Goal: Task Accomplishment & Management: Complete application form

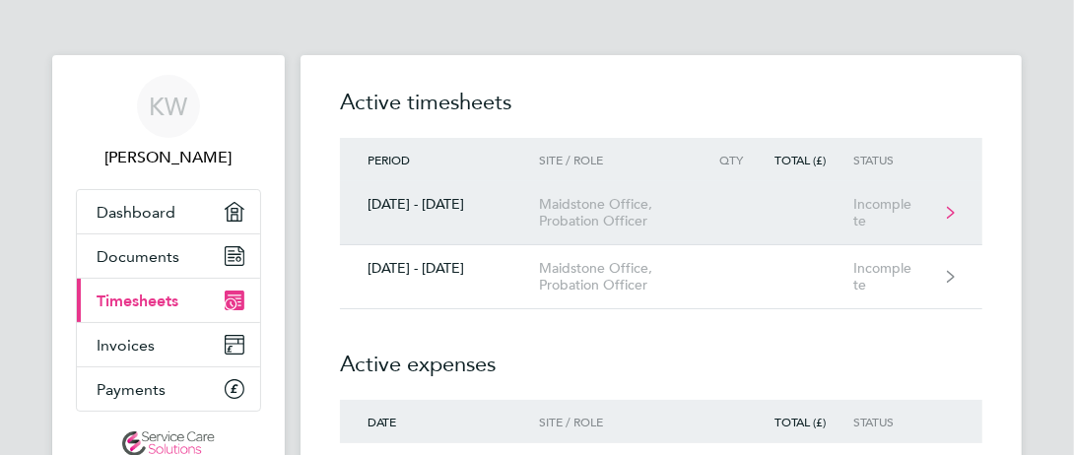
click at [541, 209] on div "Maidstone Office, Probation Officer" at bounding box center [623, 213] width 168 height 34
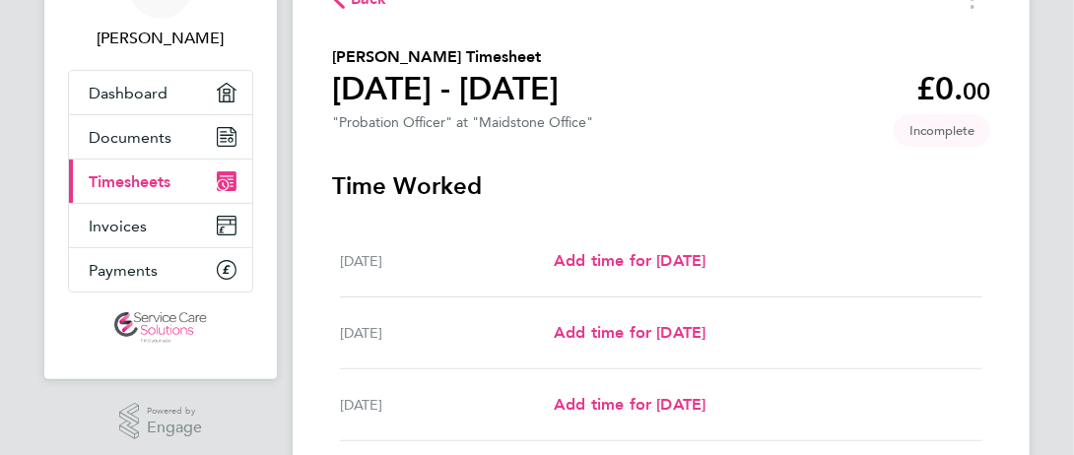
scroll to position [122, 0]
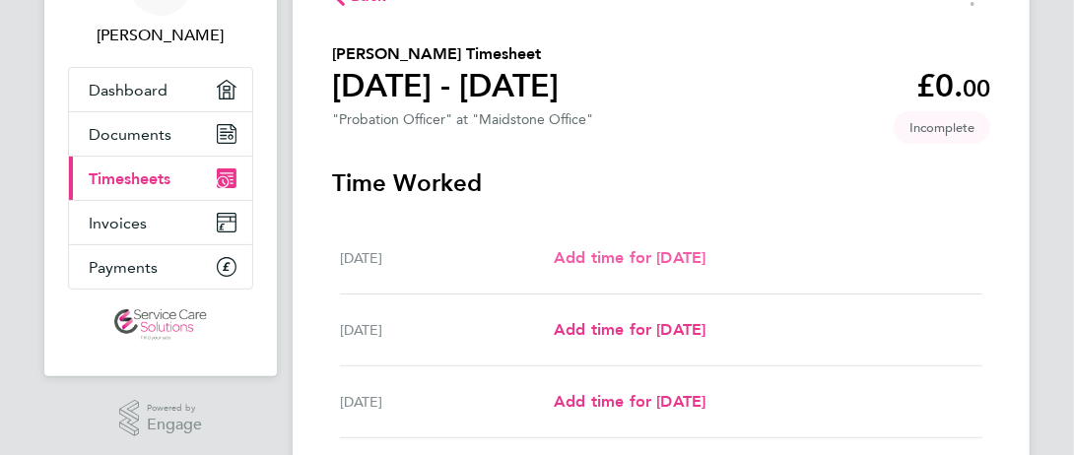
click at [706, 267] on span "Add time for [DATE]" at bounding box center [630, 257] width 152 height 19
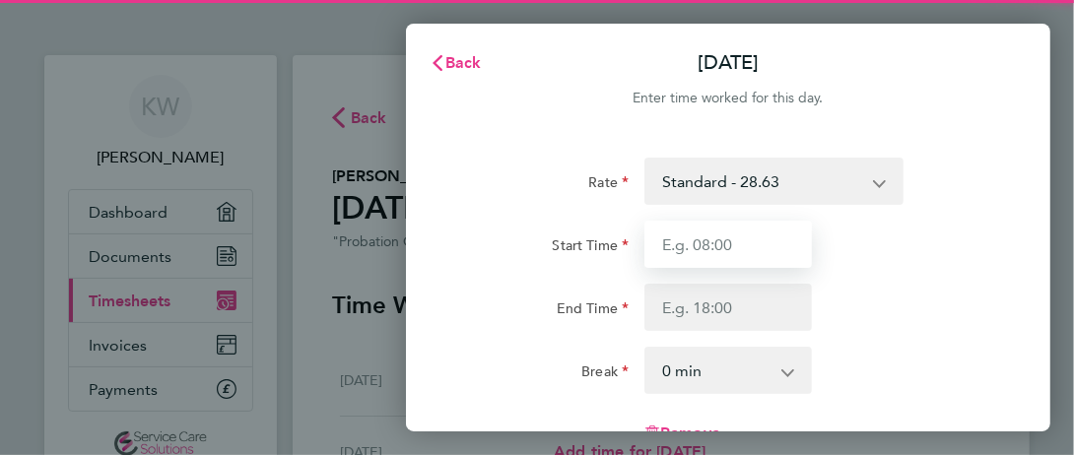
click at [774, 238] on input "Start Time" at bounding box center [729, 244] width 168 height 47
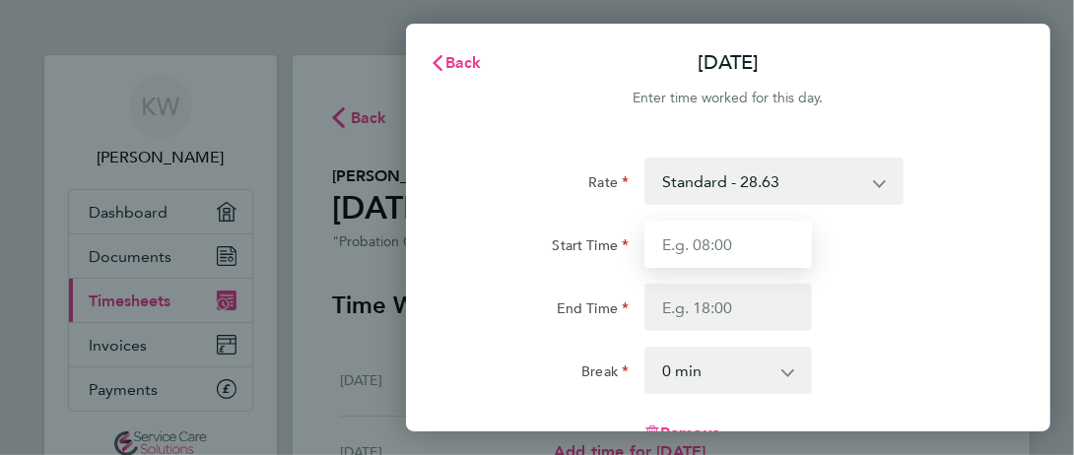
type input "08:30"
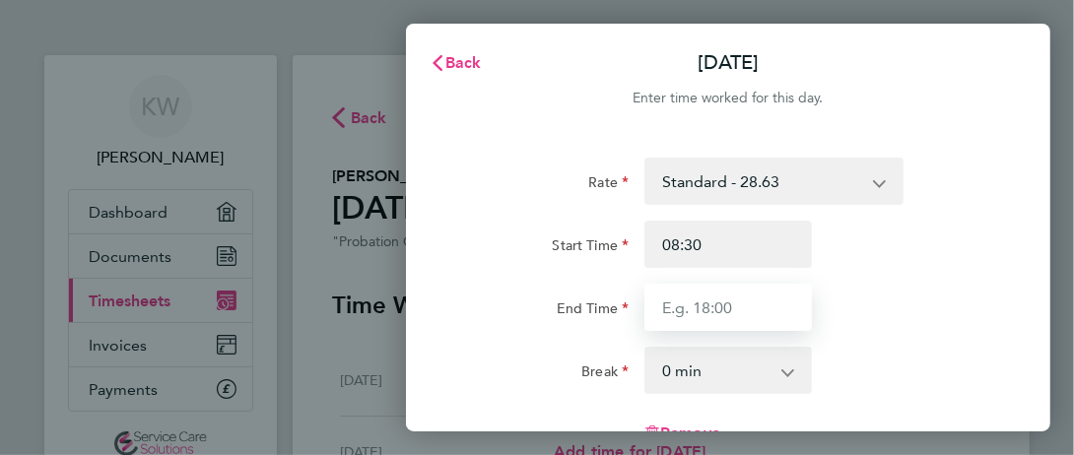
type input "17:30"
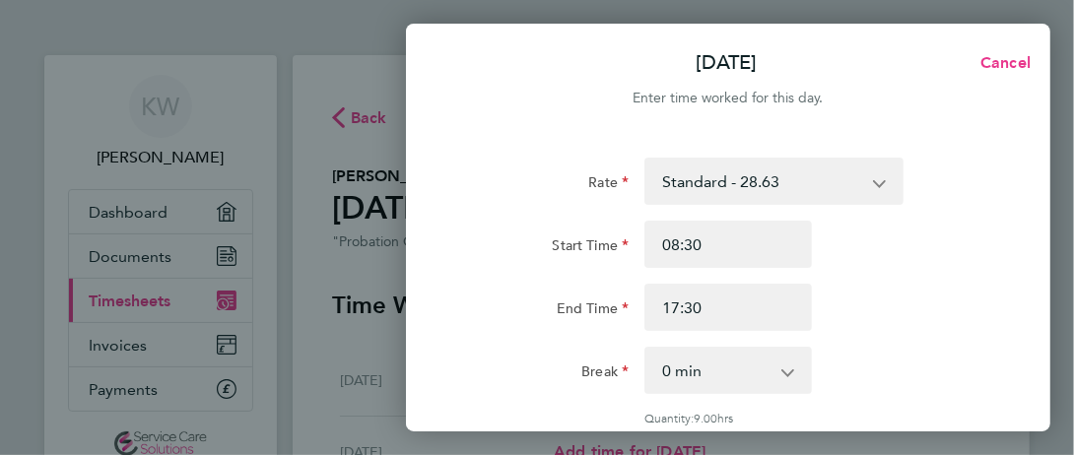
click at [724, 361] on select "0 min 15 min 30 min 45 min 60 min 75 min 90 min" at bounding box center [717, 370] width 140 height 43
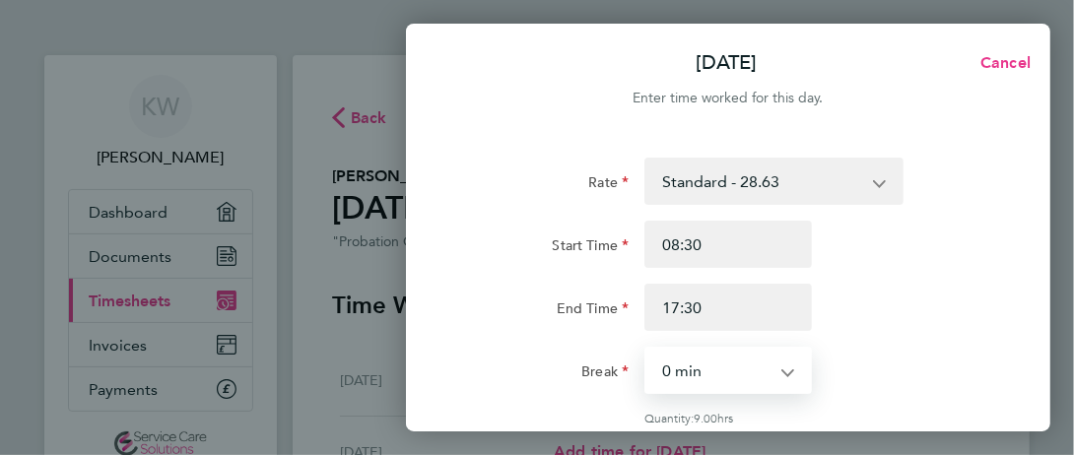
select select "30"
click at [647, 349] on select "0 min 15 min 30 min 45 min 60 min 75 min 90 min" at bounding box center [717, 370] width 140 height 43
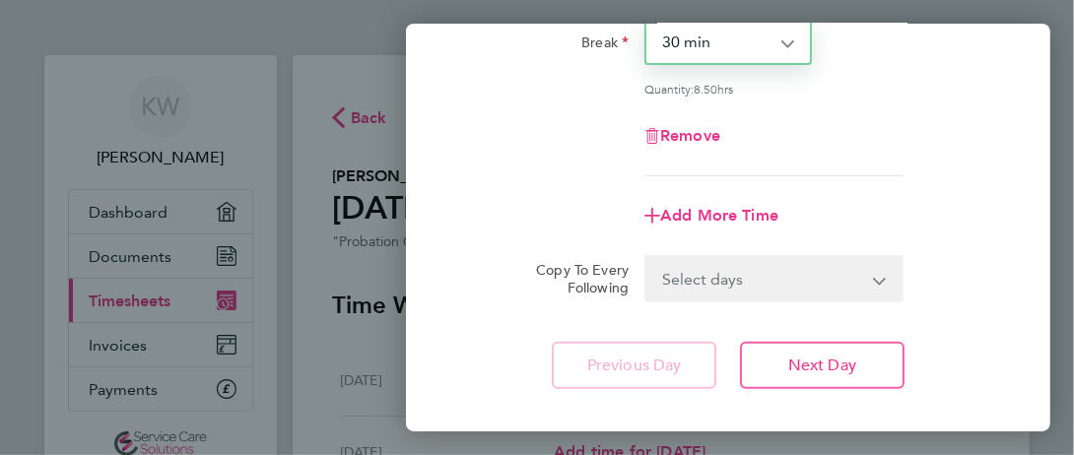
scroll to position [331, 0]
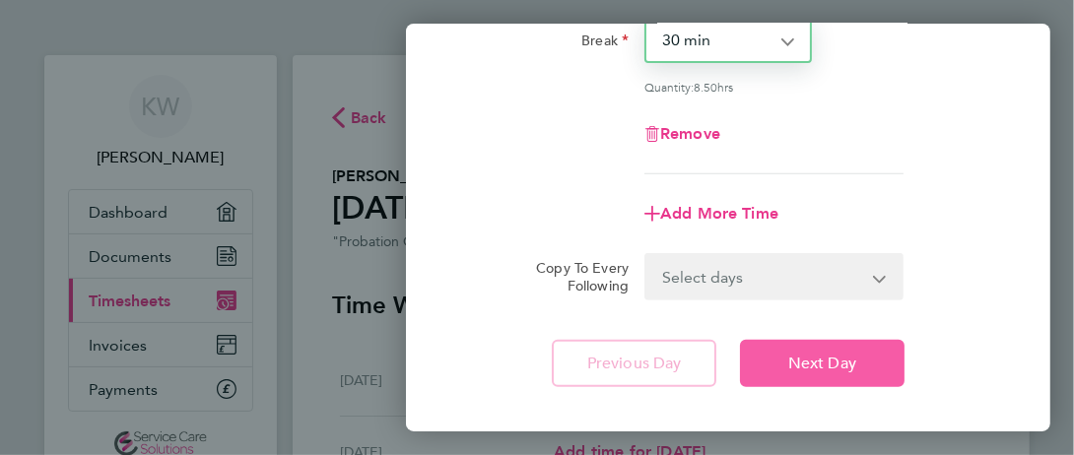
click at [832, 345] on button "Next Day" at bounding box center [822, 363] width 165 height 47
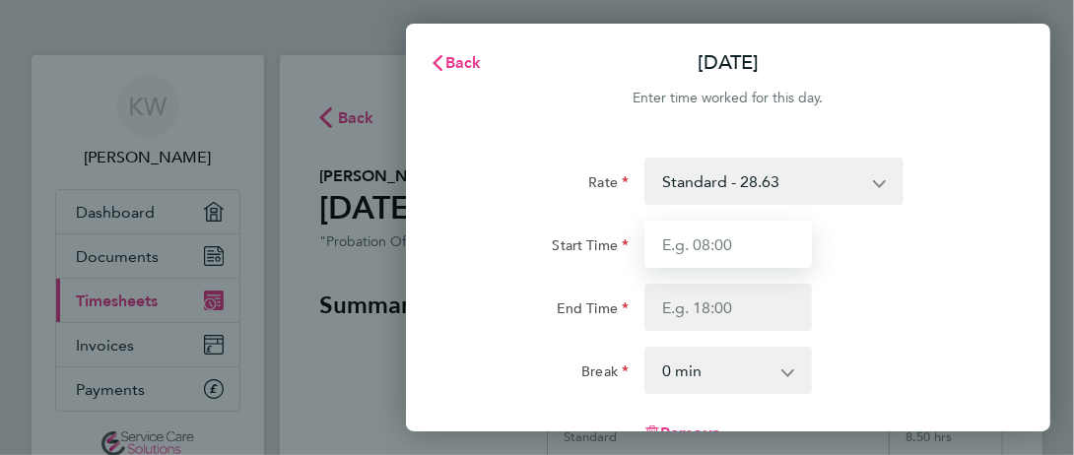
click at [774, 233] on input "Start Time" at bounding box center [729, 244] width 168 height 47
type input "08:30"
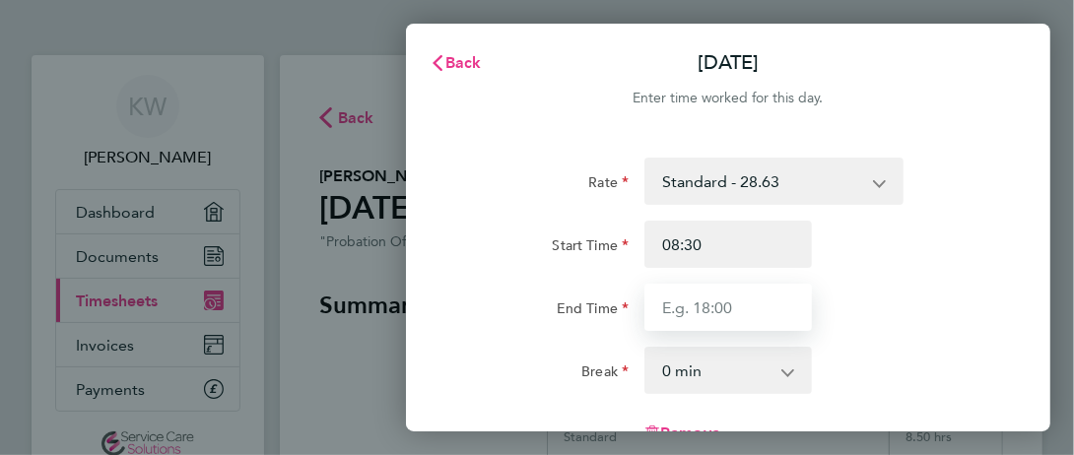
type input "17:30"
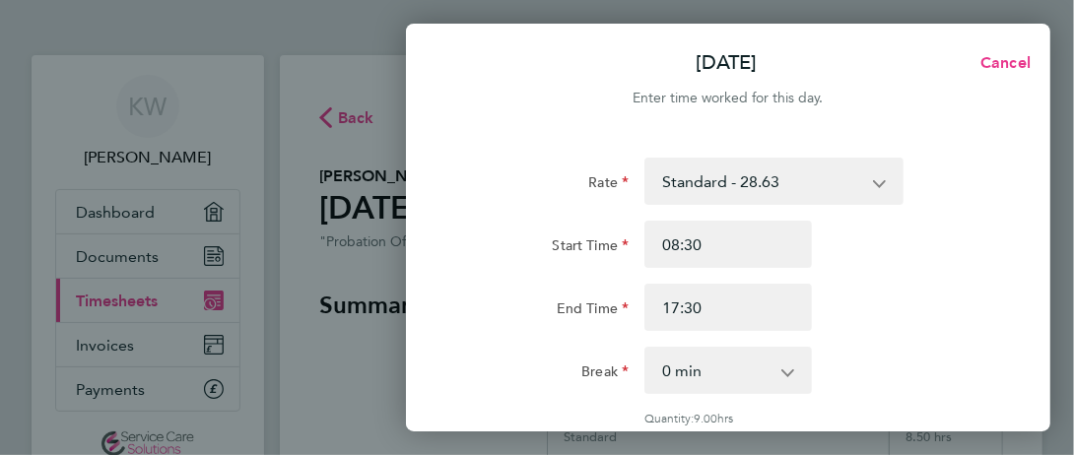
click at [797, 368] on app-icon-cross-button at bounding box center [798, 370] width 24 height 43
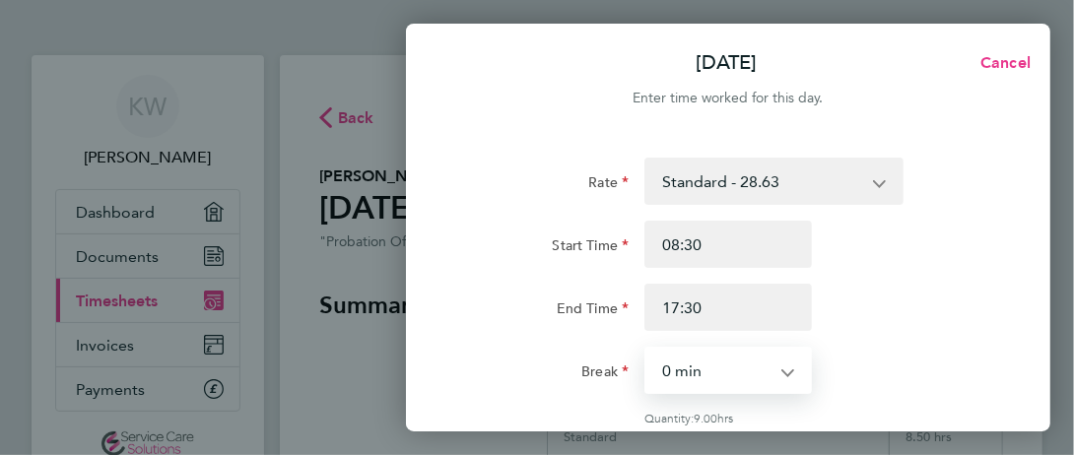
drag, startPoint x: 765, startPoint y: 368, endPoint x: 575, endPoint y: 168, distance: 276.1
click at [575, 168] on div "Rate" at bounding box center [545, 177] width 168 height 39
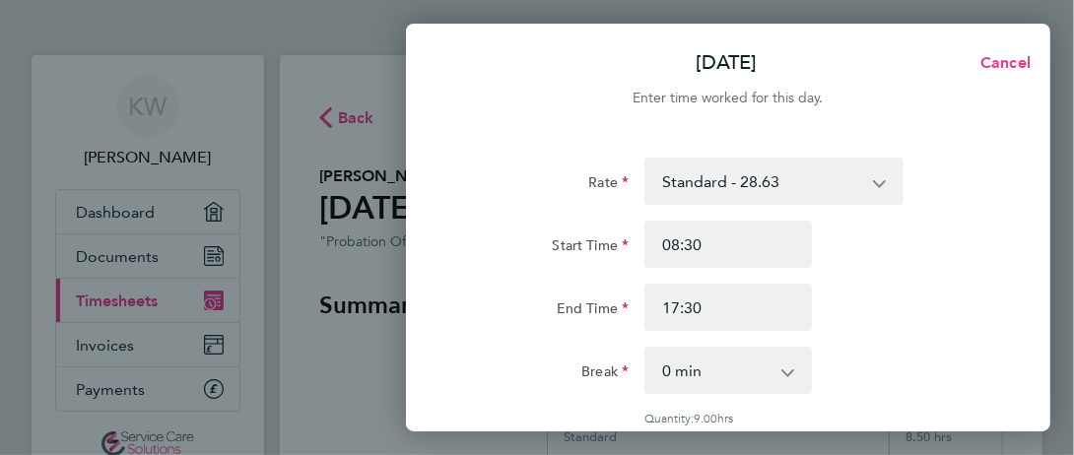
click at [778, 368] on select "0 min 15 min 30 min 45 min 60 min 75 min 90 min" at bounding box center [717, 370] width 140 height 43
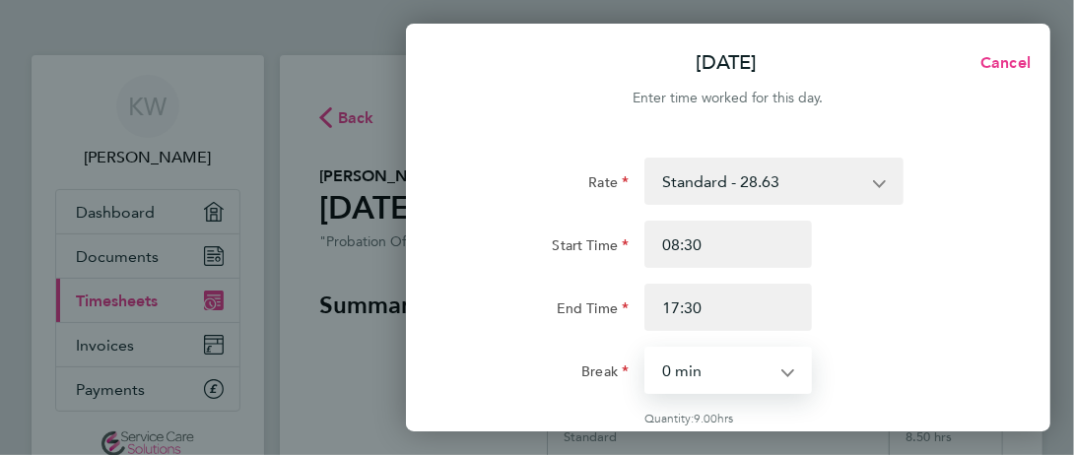
select select "30"
click at [647, 349] on select "0 min 15 min 30 min 45 min 60 min 75 min 90 min" at bounding box center [717, 370] width 140 height 43
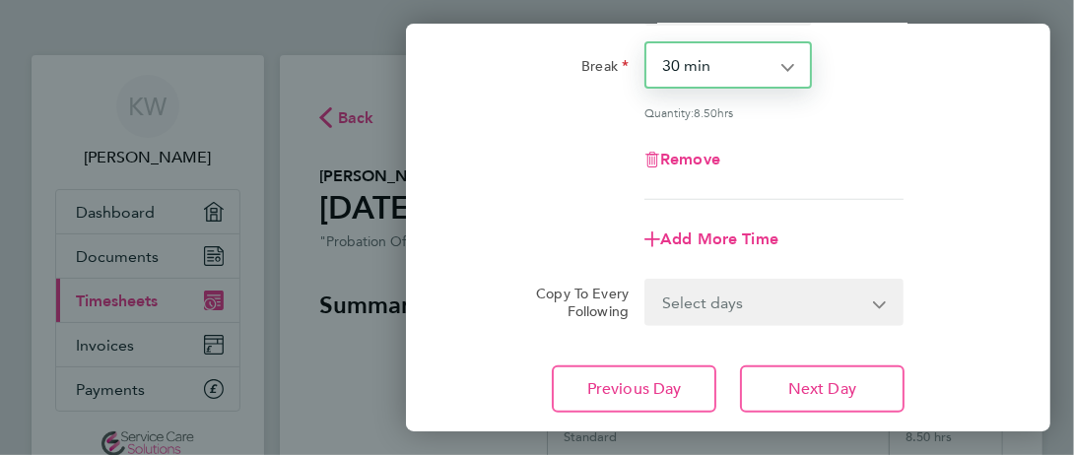
scroll to position [333, 0]
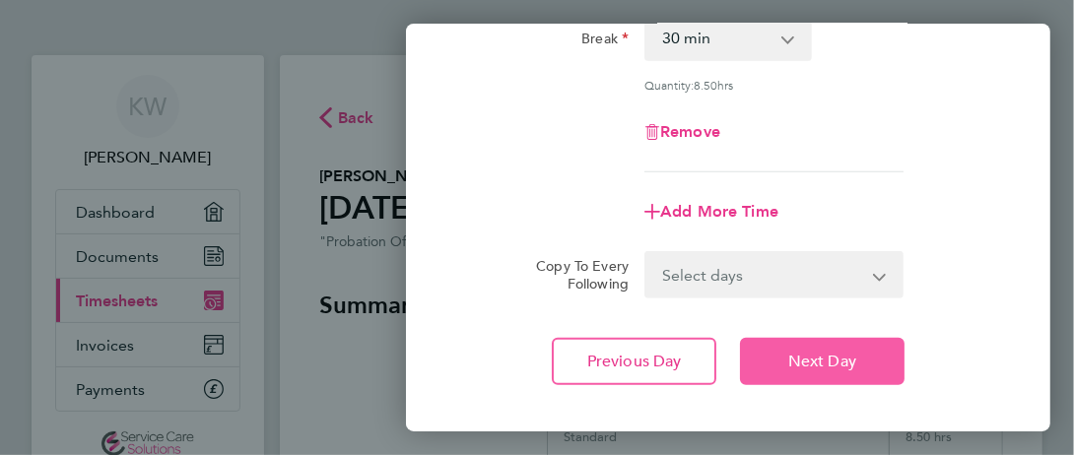
click at [834, 356] on span "Next Day" at bounding box center [822, 362] width 68 height 20
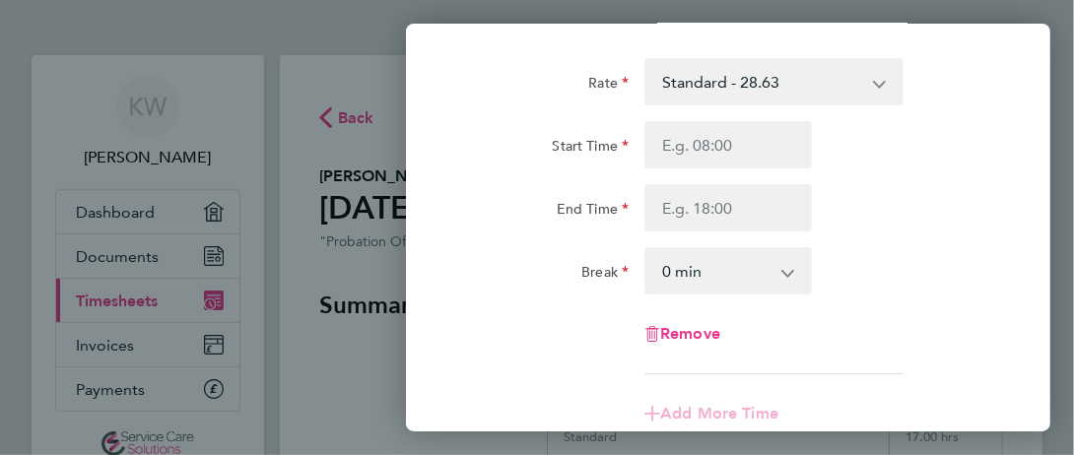
scroll to position [95, 0]
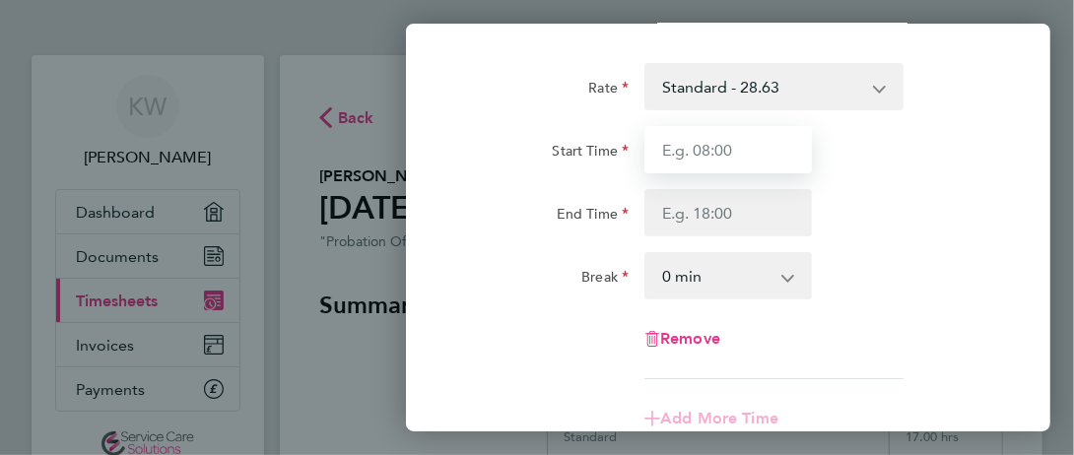
click at [771, 131] on input "Start Time" at bounding box center [729, 149] width 168 height 47
type input "09:00"
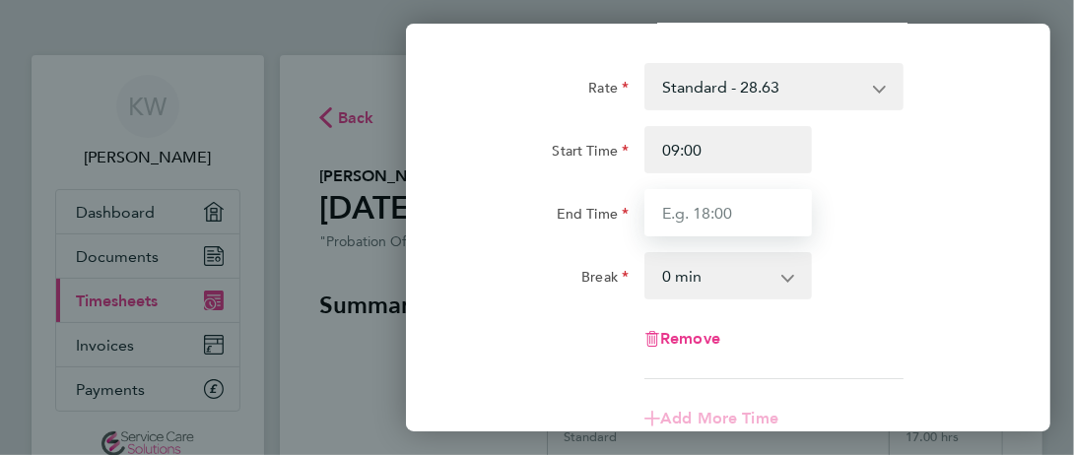
click at [712, 213] on input "End Time" at bounding box center [729, 212] width 168 height 47
type input "17:30"
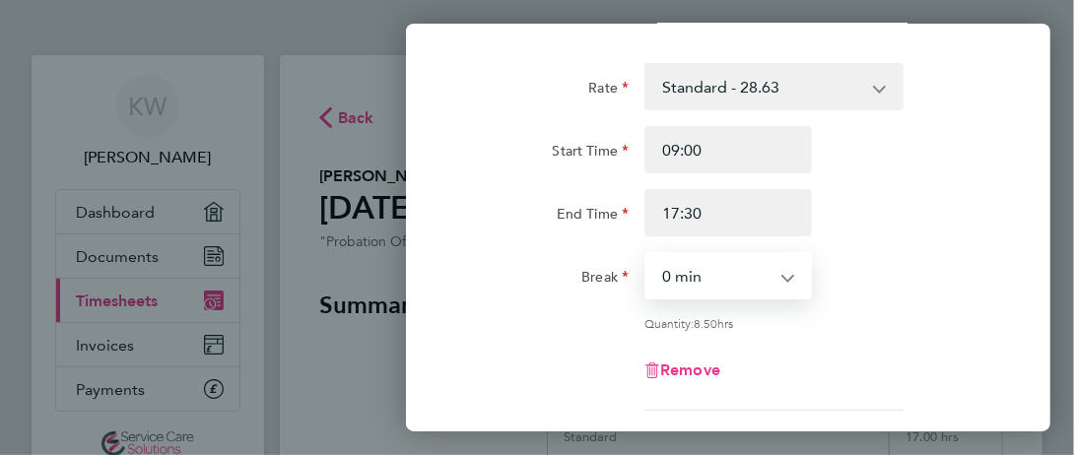
click at [686, 287] on select "0 min 15 min 30 min 45 min 60 min 75 min 90 min" at bounding box center [717, 275] width 140 height 43
select select "30"
click at [647, 254] on select "0 min 15 min 30 min 45 min 60 min 75 min 90 min" at bounding box center [717, 275] width 140 height 43
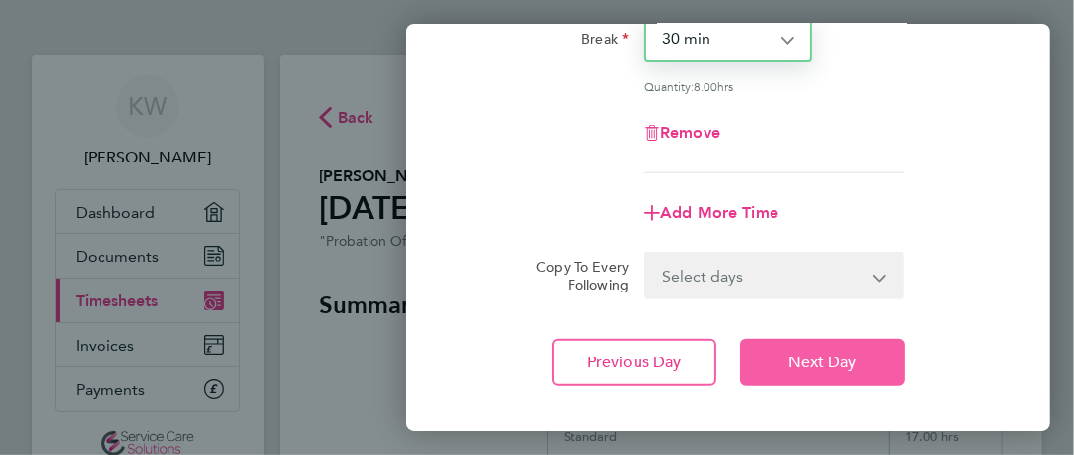
scroll to position [337, 0]
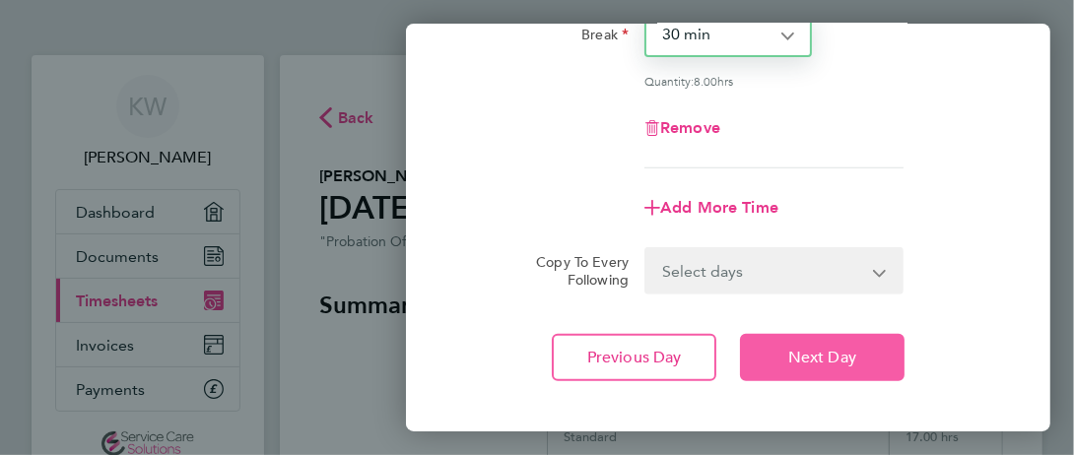
click at [830, 365] on button "Next Day" at bounding box center [822, 357] width 165 height 47
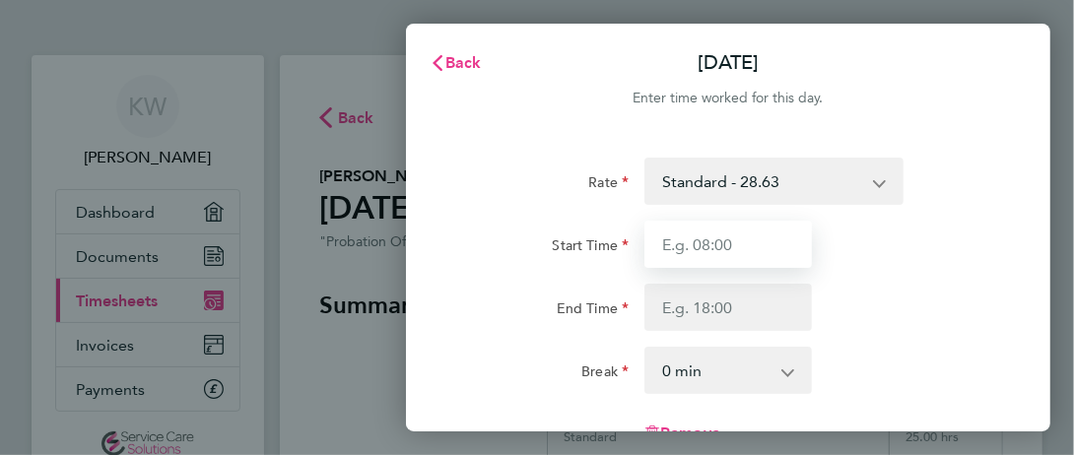
click at [727, 245] on input "Start Time" at bounding box center [729, 244] width 168 height 47
type input "09:00"
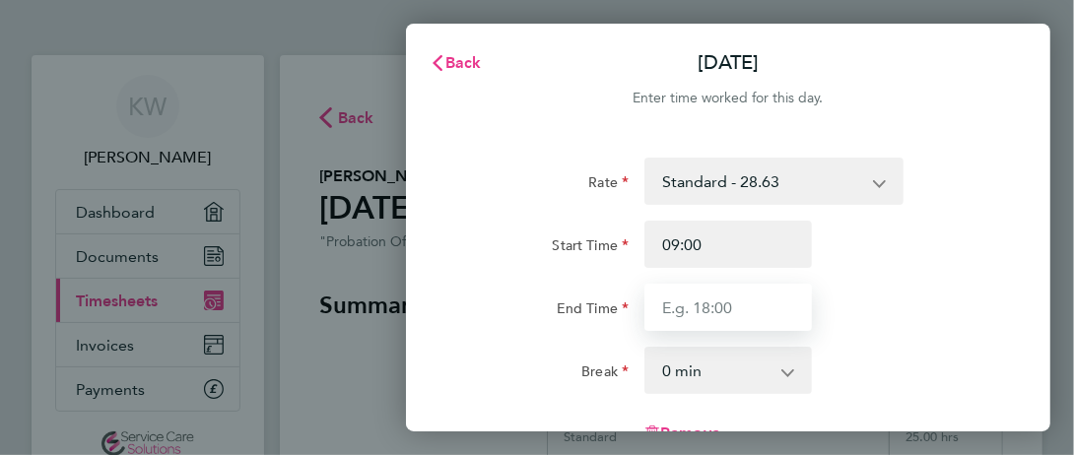
click at [783, 311] on input "End Time" at bounding box center [729, 307] width 168 height 47
type input "17:30"
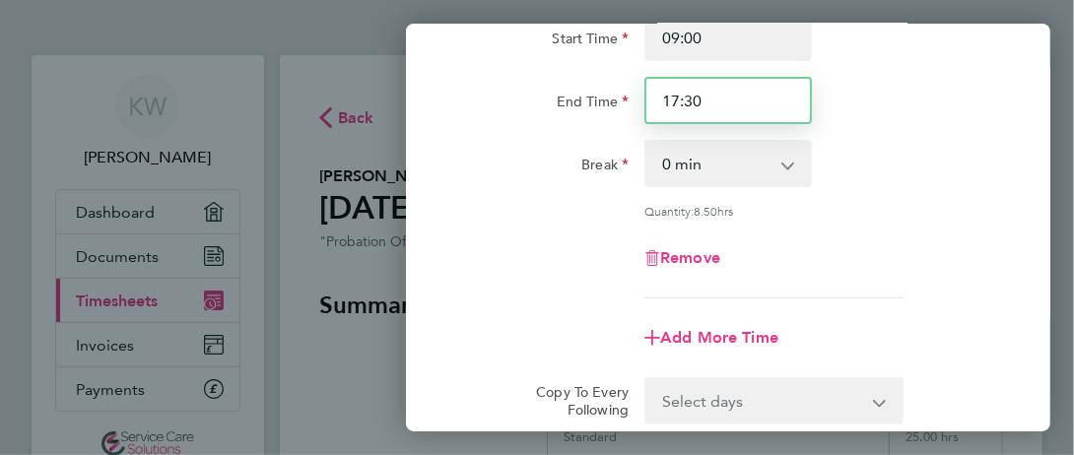
scroll to position [207, 0]
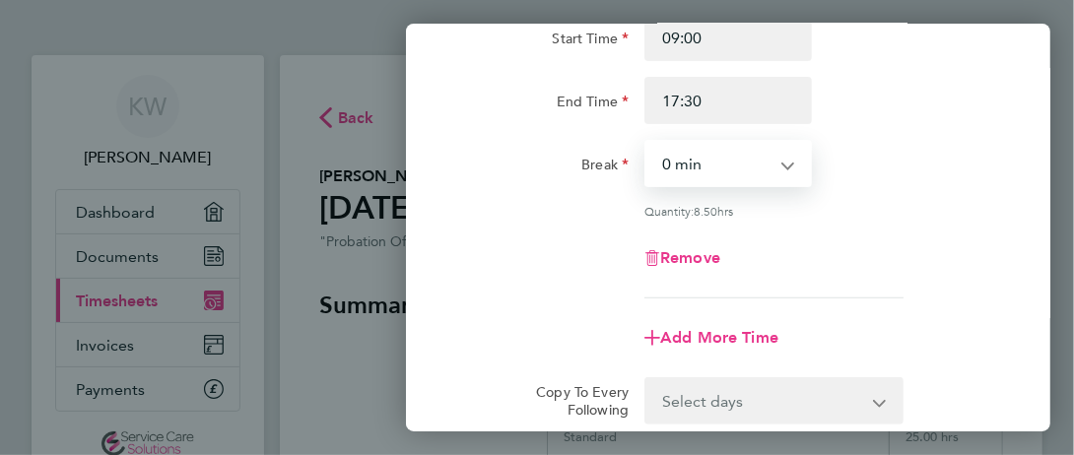
click at [737, 159] on select "0 min 15 min 30 min 45 min 60 min 75 min 90 min" at bounding box center [717, 163] width 140 height 43
select select "30"
click at [647, 142] on select "0 min 15 min 30 min 45 min 60 min 75 min 90 min" at bounding box center [717, 163] width 140 height 43
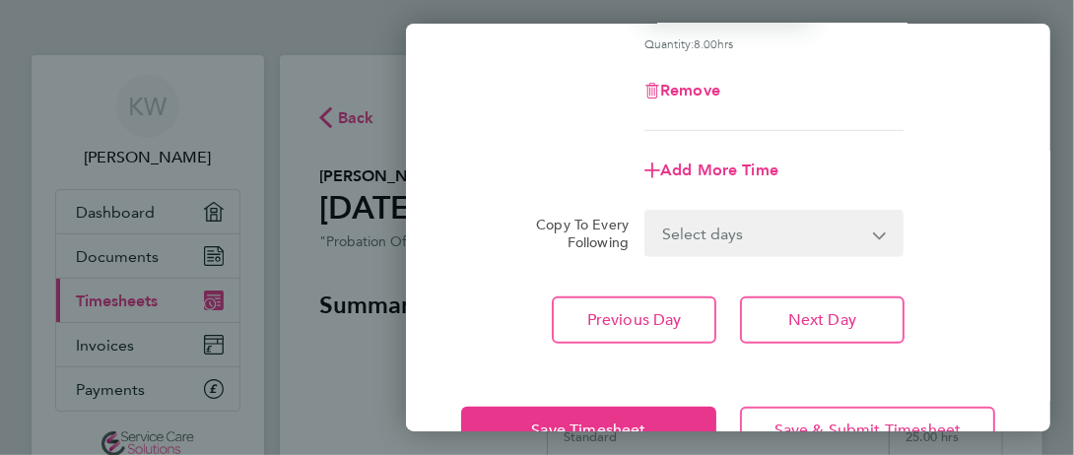
scroll to position [376, 0]
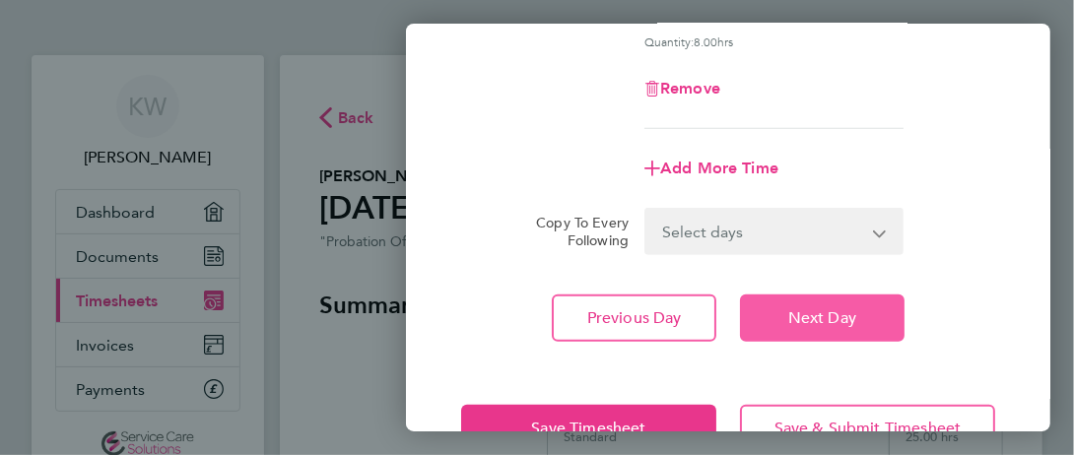
click at [832, 329] on button "Next Day" at bounding box center [822, 318] width 165 height 47
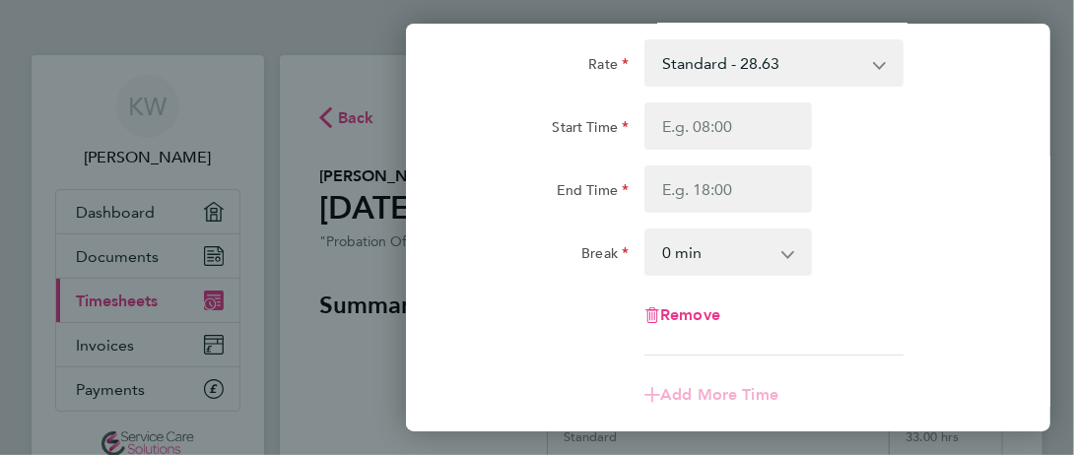
scroll to position [116, 0]
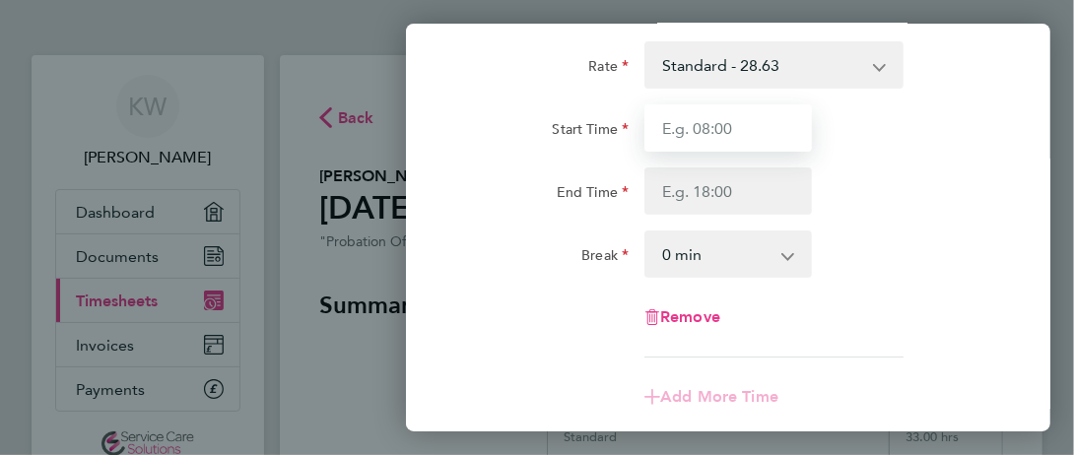
click at [743, 142] on input "Start Time" at bounding box center [729, 127] width 168 height 47
type input "09:00"
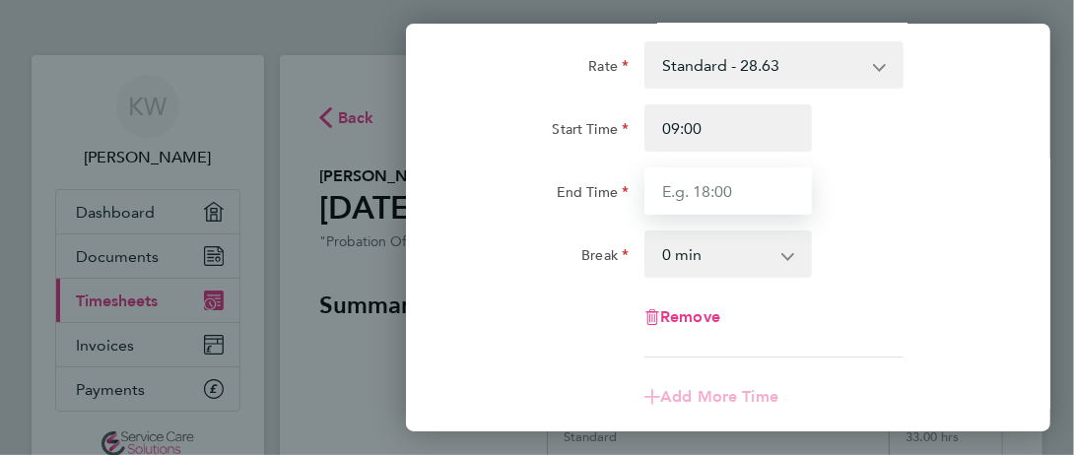
click at [728, 197] on input "End Time" at bounding box center [729, 191] width 168 height 47
type input "17:30"
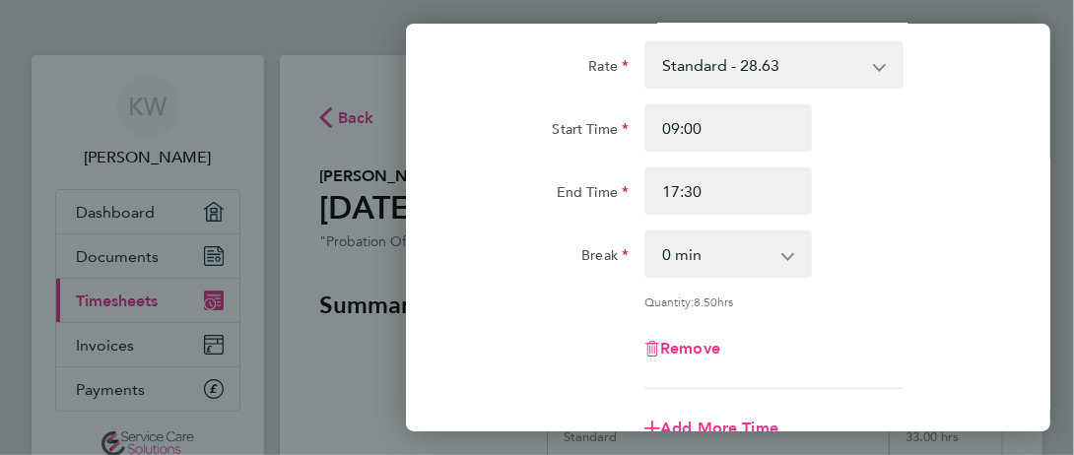
click at [755, 268] on select "0 min 15 min 30 min 45 min 60 min 75 min 90 min" at bounding box center [717, 254] width 140 height 43
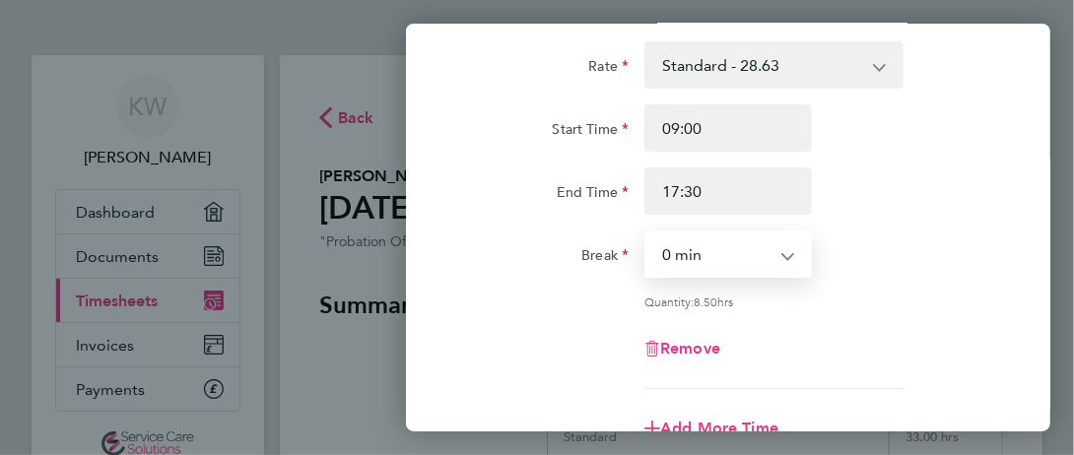
select select "30"
click at [647, 233] on select "0 min 15 min 30 min 45 min 60 min 75 min 90 min" at bounding box center [717, 254] width 140 height 43
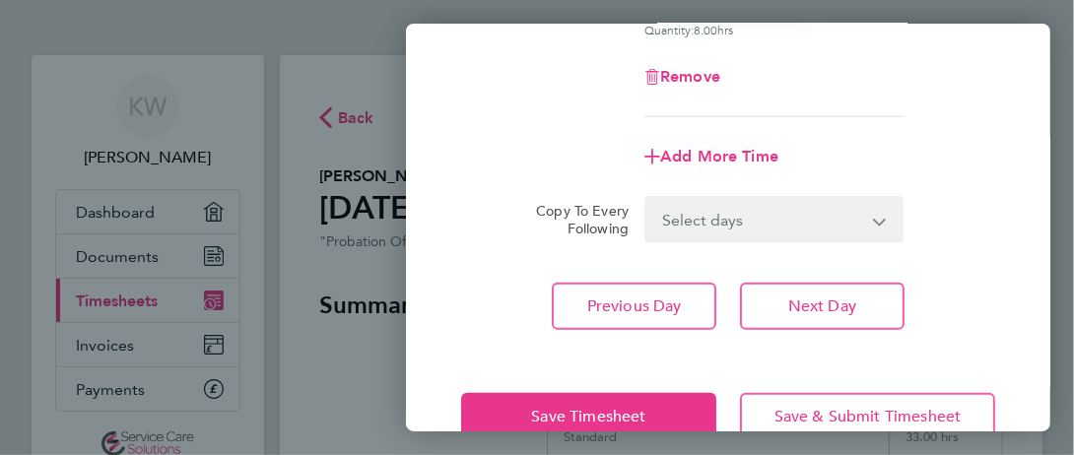
scroll to position [434, 0]
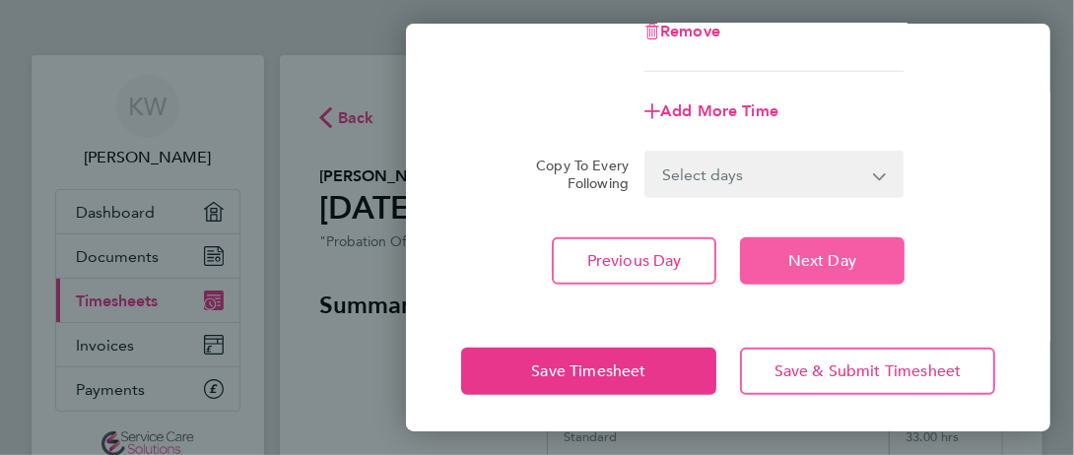
click at [817, 267] on span "Next Day" at bounding box center [822, 261] width 68 height 20
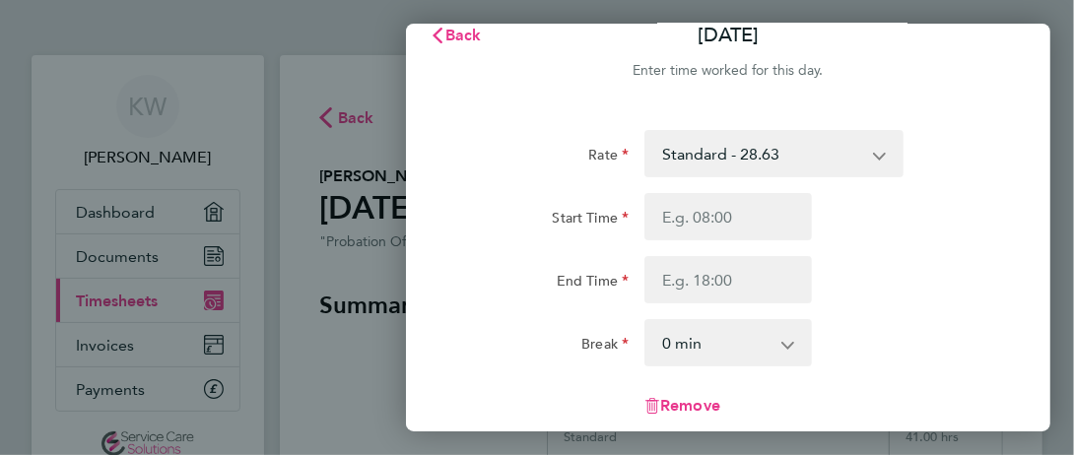
scroll to position [22, 0]
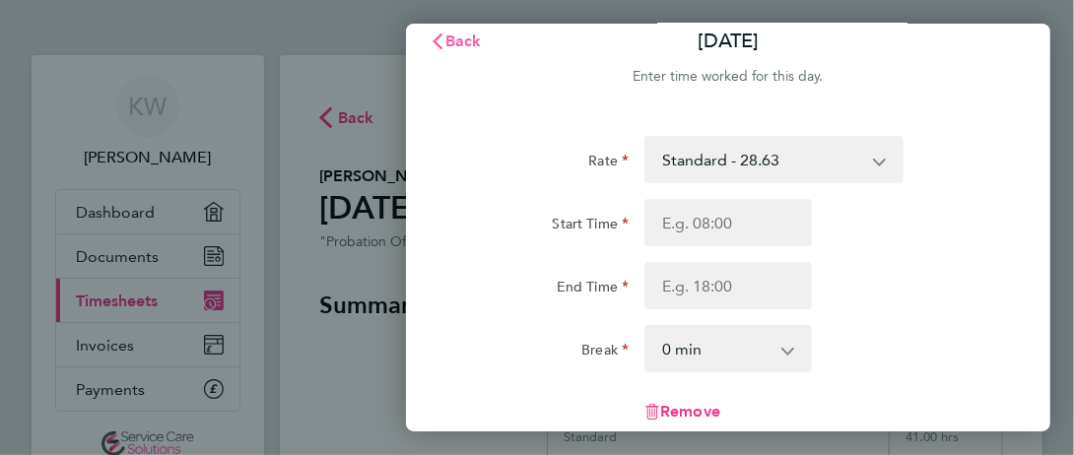
click at [457, 30] on button "Back" at bounding box center [456, 41] width 92 height 39
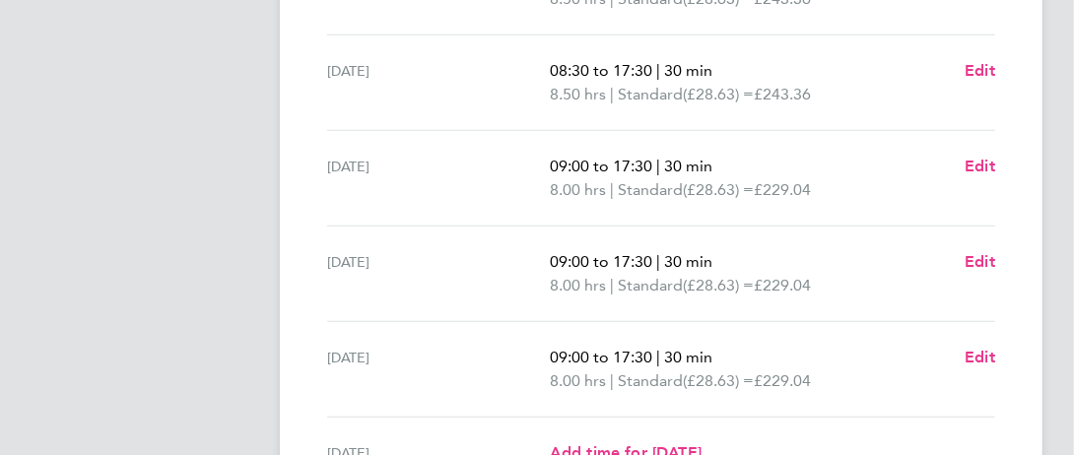
scroll to position [629, 0]
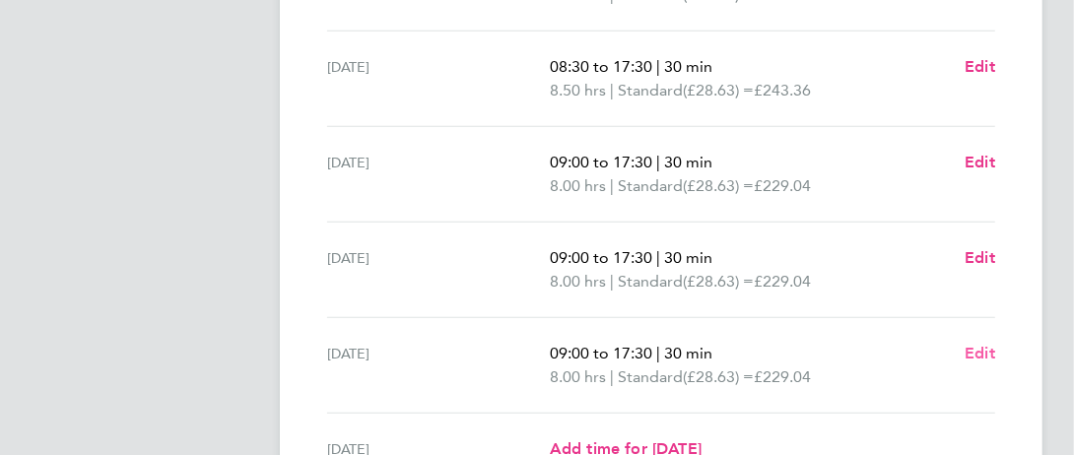
click at [976, 352] on span "Edit" at bounding box center [980, 353] width 31 height 19
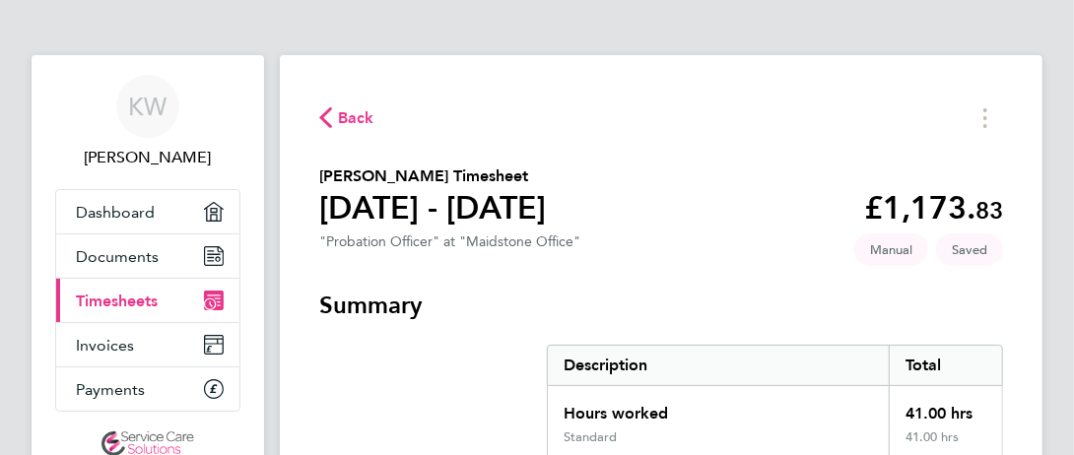
select select "30"
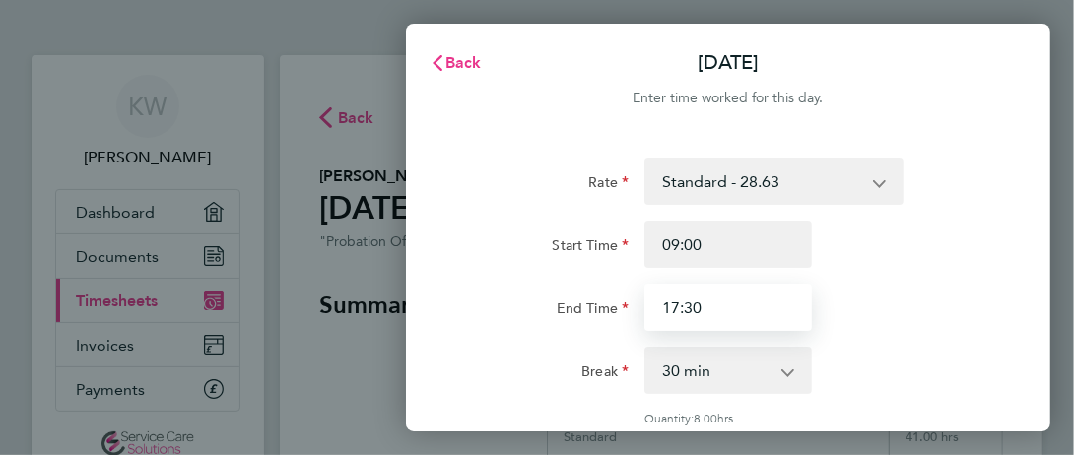
click at [742, 311] on input "17:30" at bounding box center [729, 307] width 168 height 47
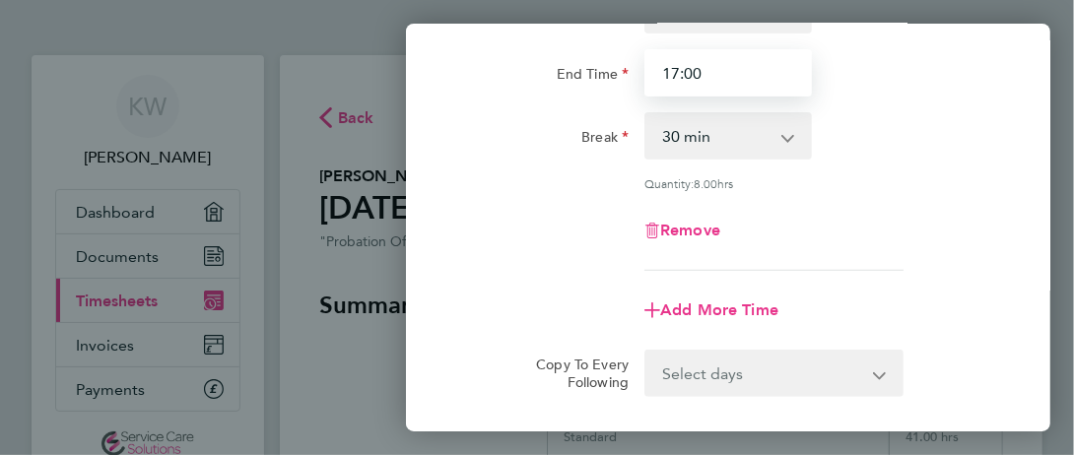
scroll to position [434, 0]
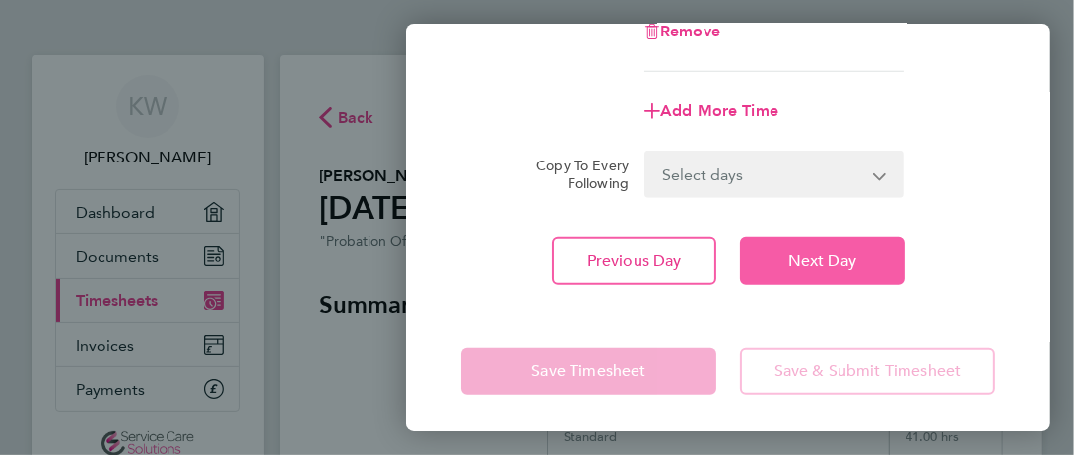
type input "17:00"
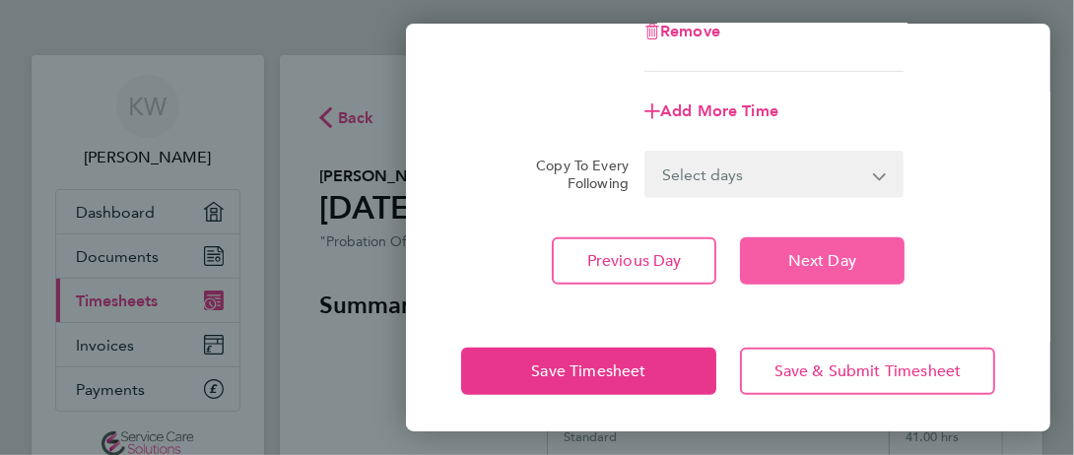
click at [863, 246] on button "Next Day" at bounding box center [822, 261] width 165 height 47
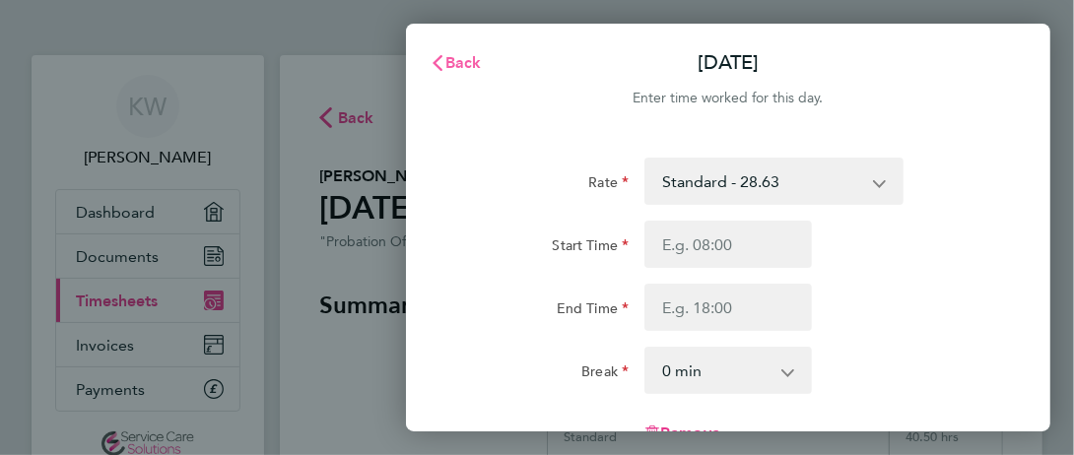
click at [435, 57] on icon "button" at bounding box center [438, 63] width 16 height 16
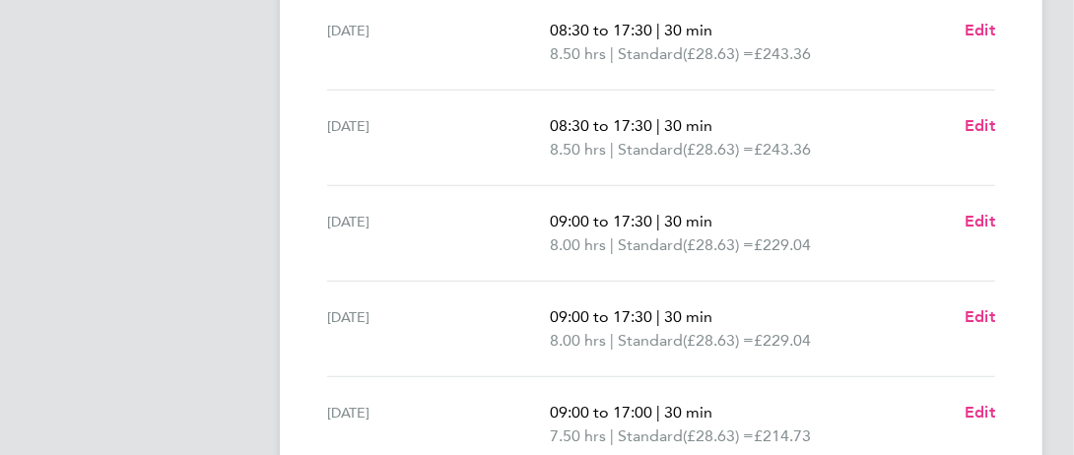
scroll to position [573, 0]
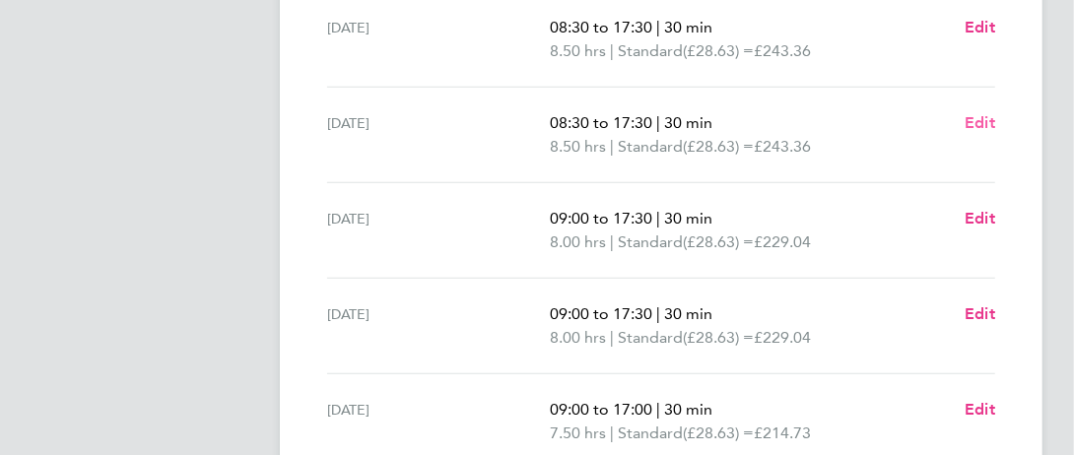
click at [980, 124] on span "Edit" at bounding box center [980, 122] width 31 height 19
select select "30"
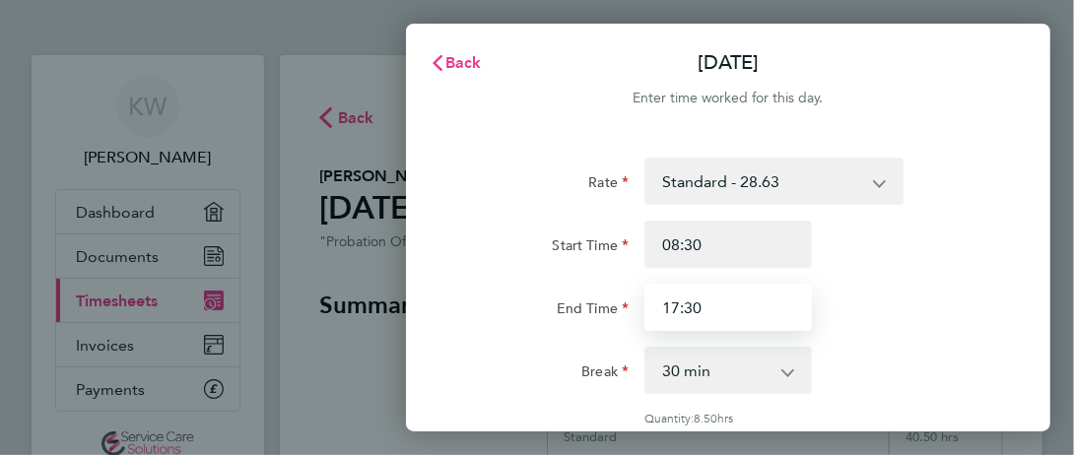
click at [733, 305] on input "17:30" at bounding box center [729, 307] width 168 height 47
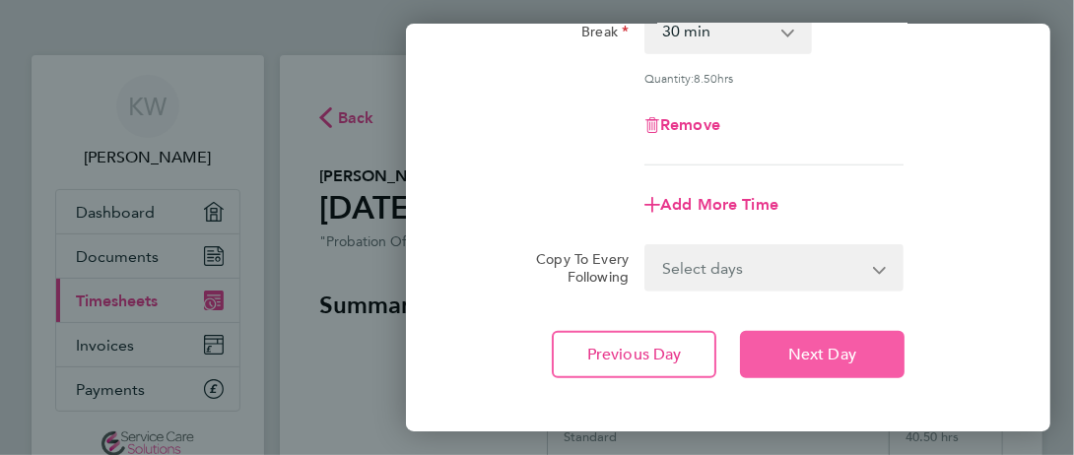
scroll to position [359, 0]
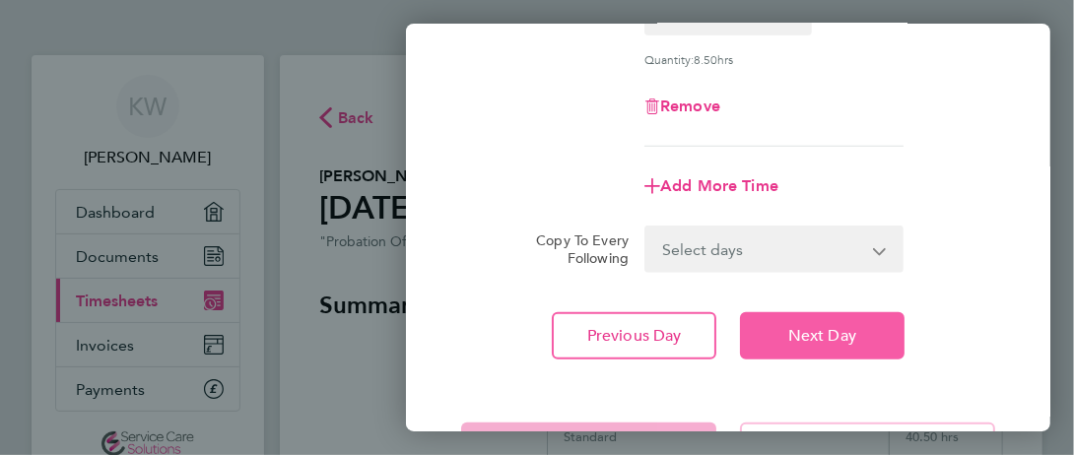
type input "17:00"
click at [844, 344] on button "Next Day" at bounding box center [822, 335] width 165 height 47
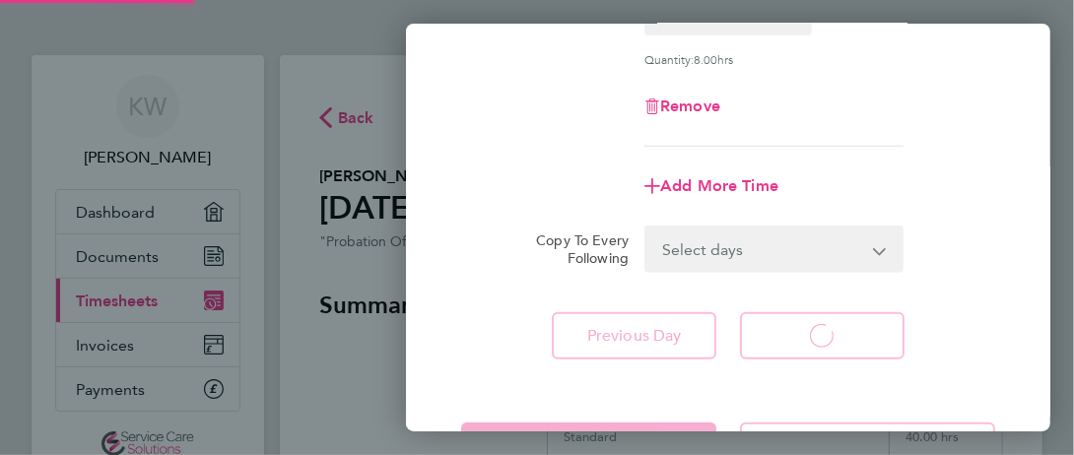
select select "30"
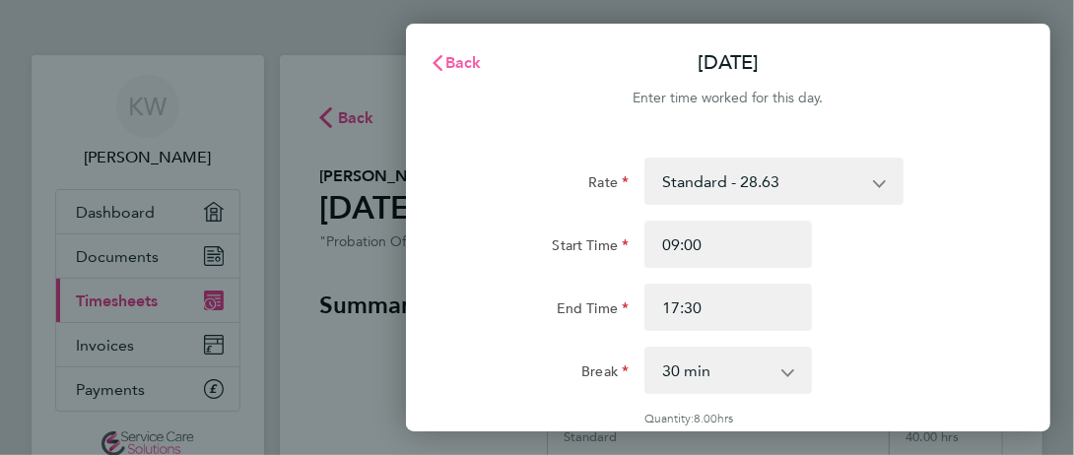
click at [471, 59] on span "Back" at bounding box center [463, 62] width 36 height 19
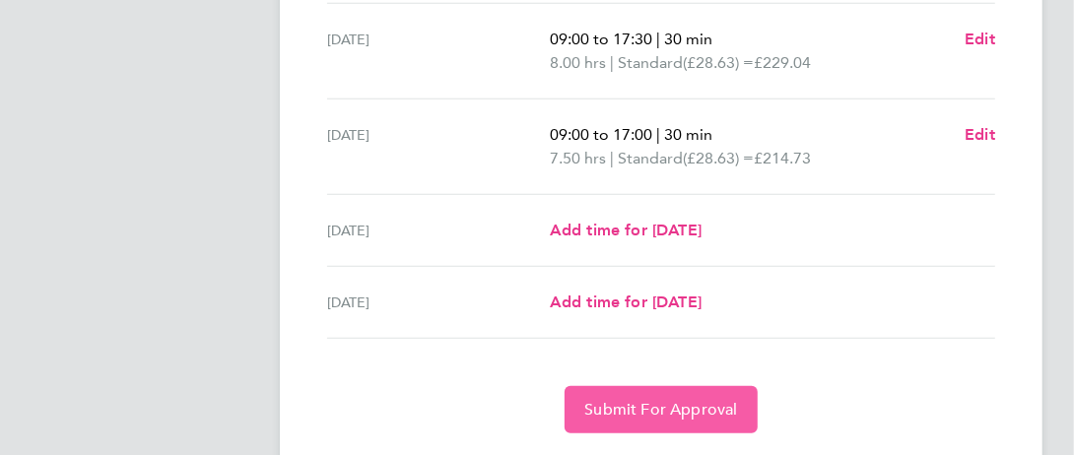
click at [664, 416] on button "Submit For Approval" at bounding box center [661, 409] width 192 height 47
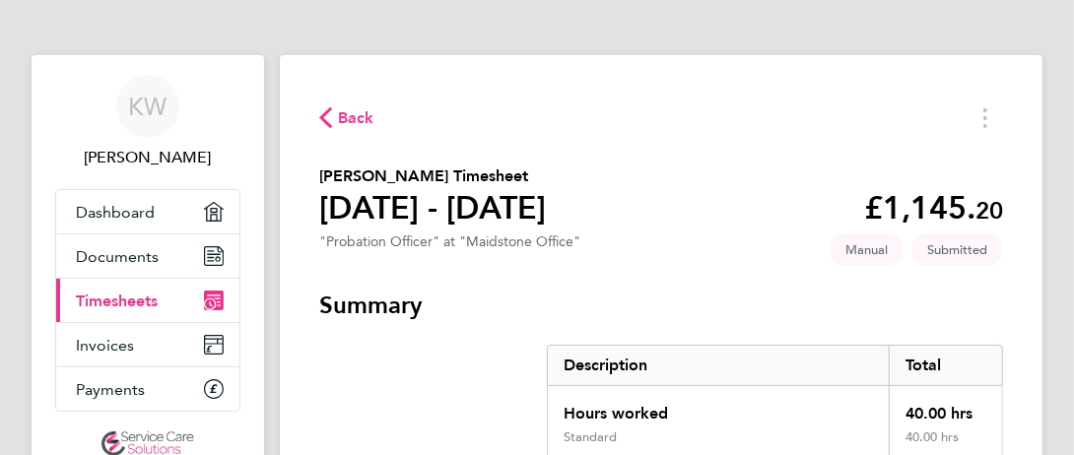
click at [348, 122] on span "Back" at bounding box center [356, 118] width 36 height 24
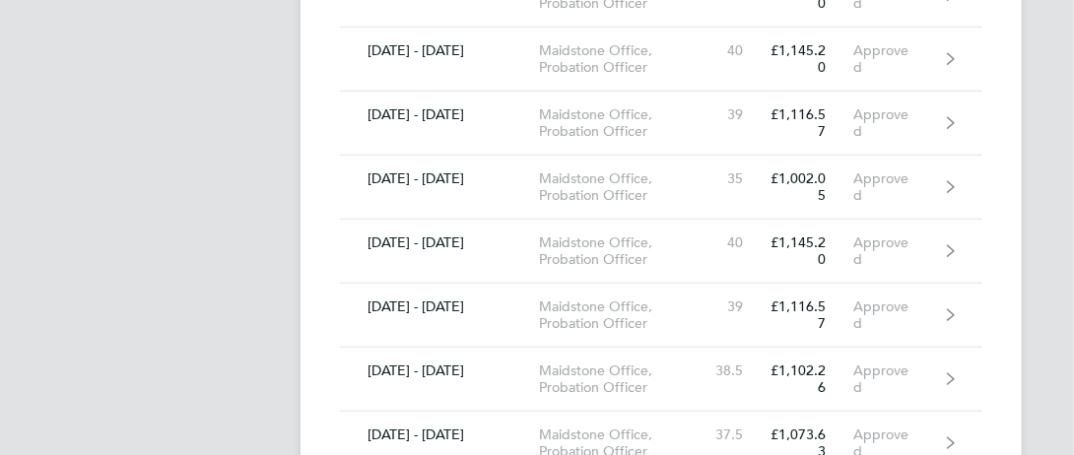
scroll to position [765, 0]
